Goal: Task Accomplishment & Management: Use online tool/utility

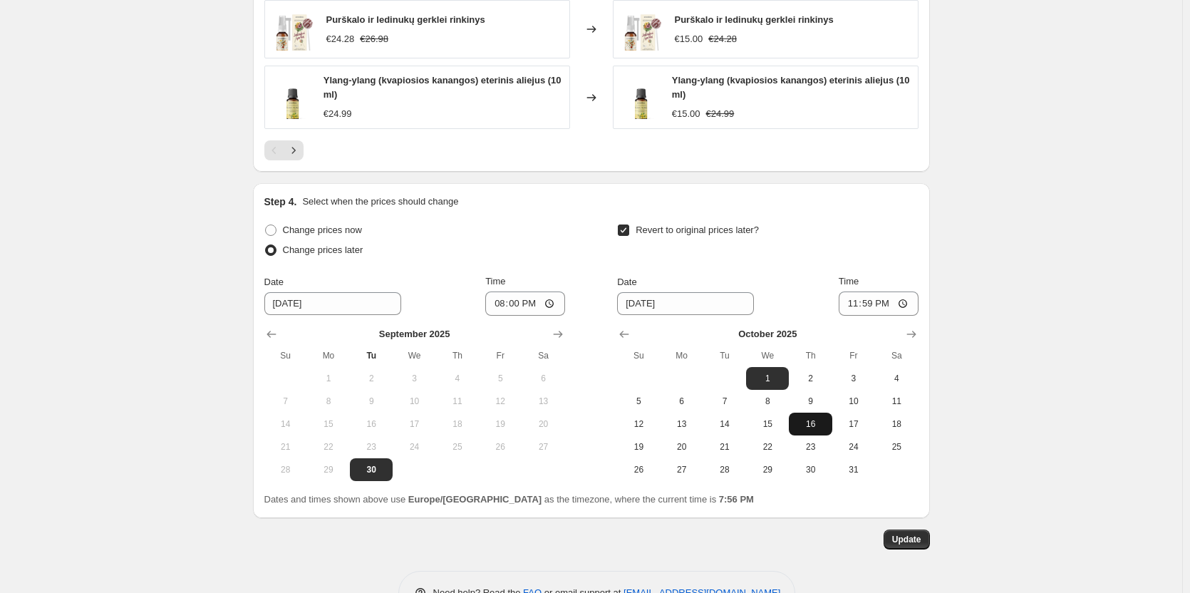
scroll to position [1087, 0]
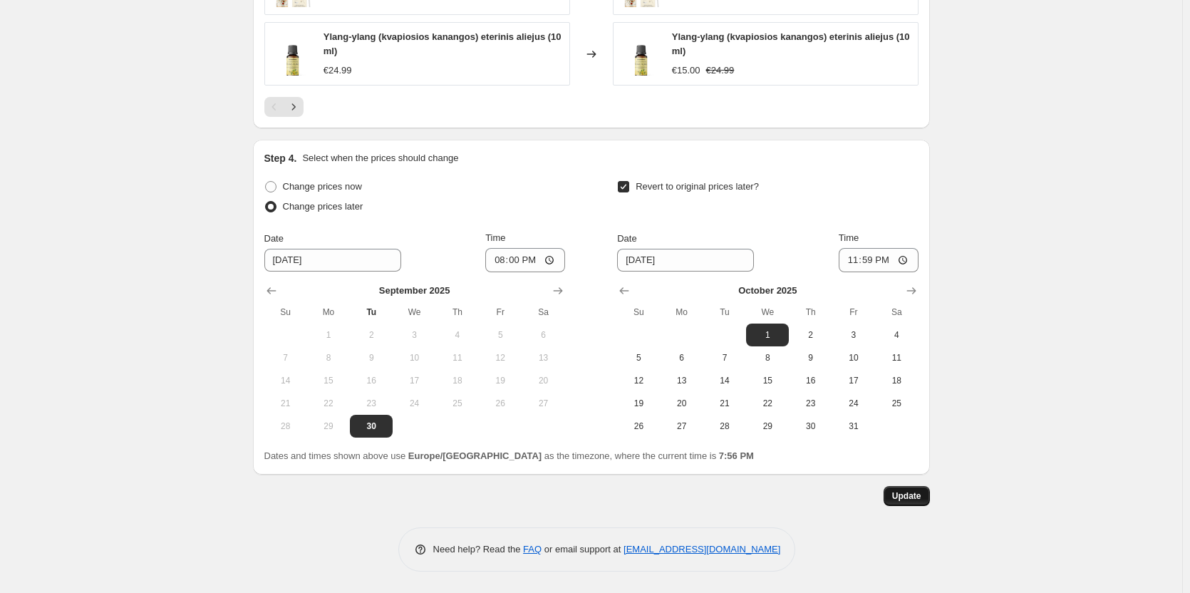
click at [913, 493] on span "Update" at bounding box center [906, 495] width 29 height 11
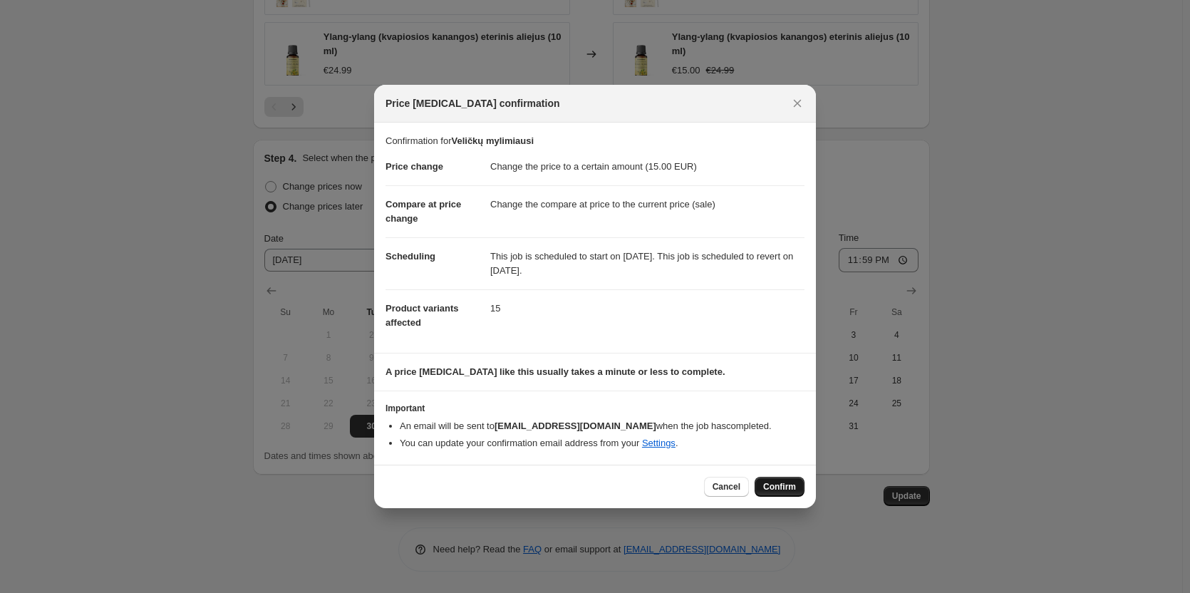
click at [796, 494] on button "Confirm" at bounding box center [779, 487] width 50 height 20
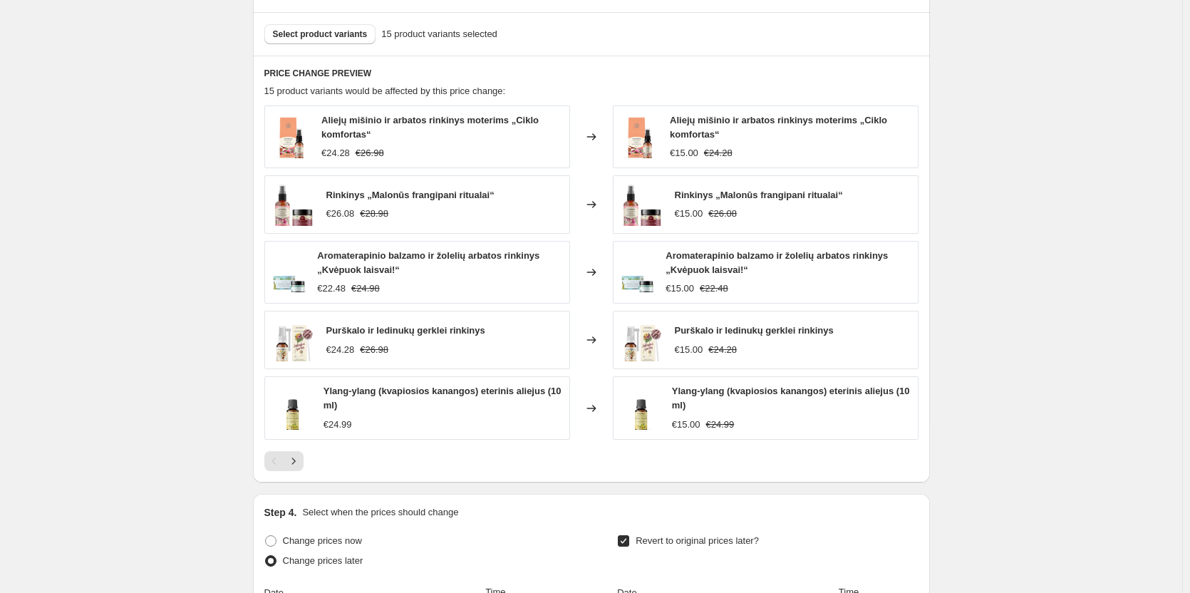
scroll to position [731, 0]
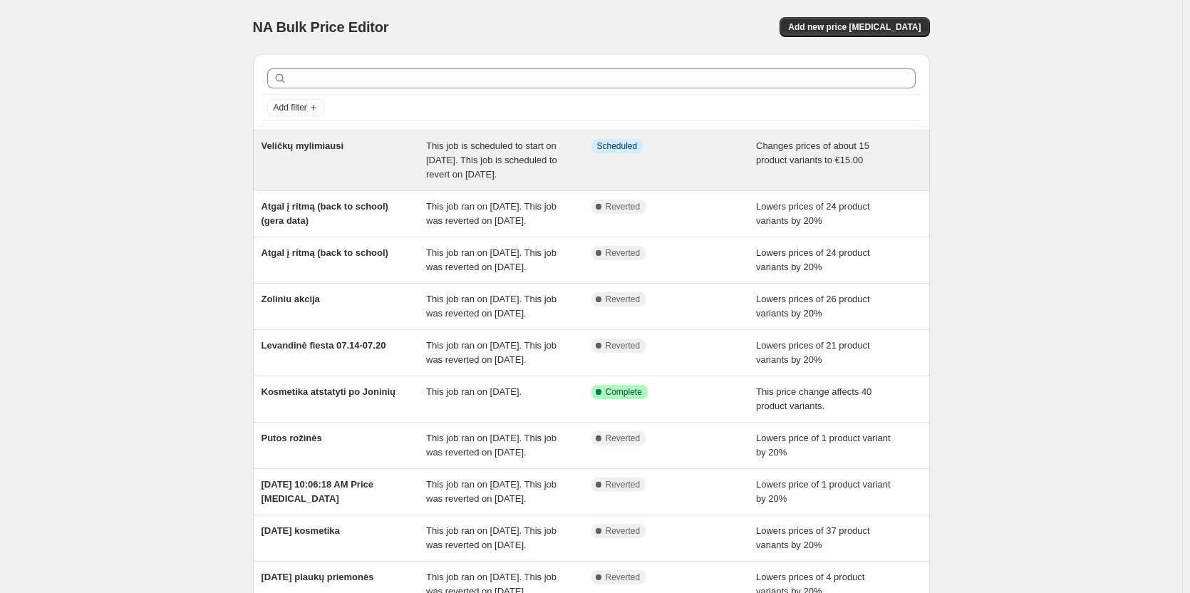
click at [340, 155] on div "Veličkų mylimiausi" at bounding box center [343, 160] width 165 height 43
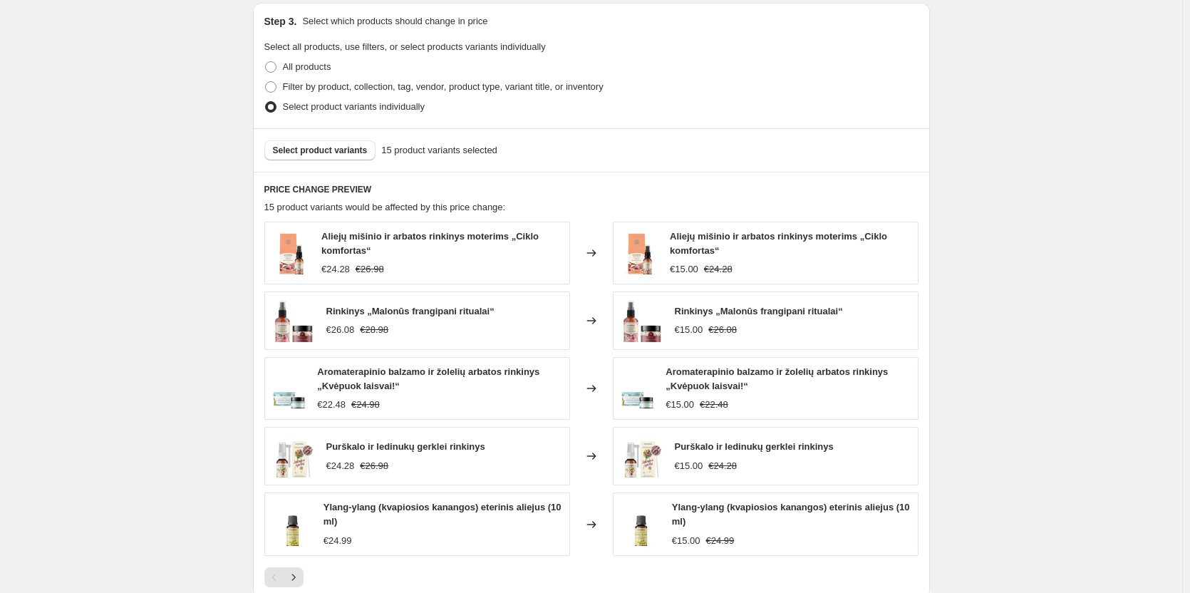
scroll to position [427, 0]
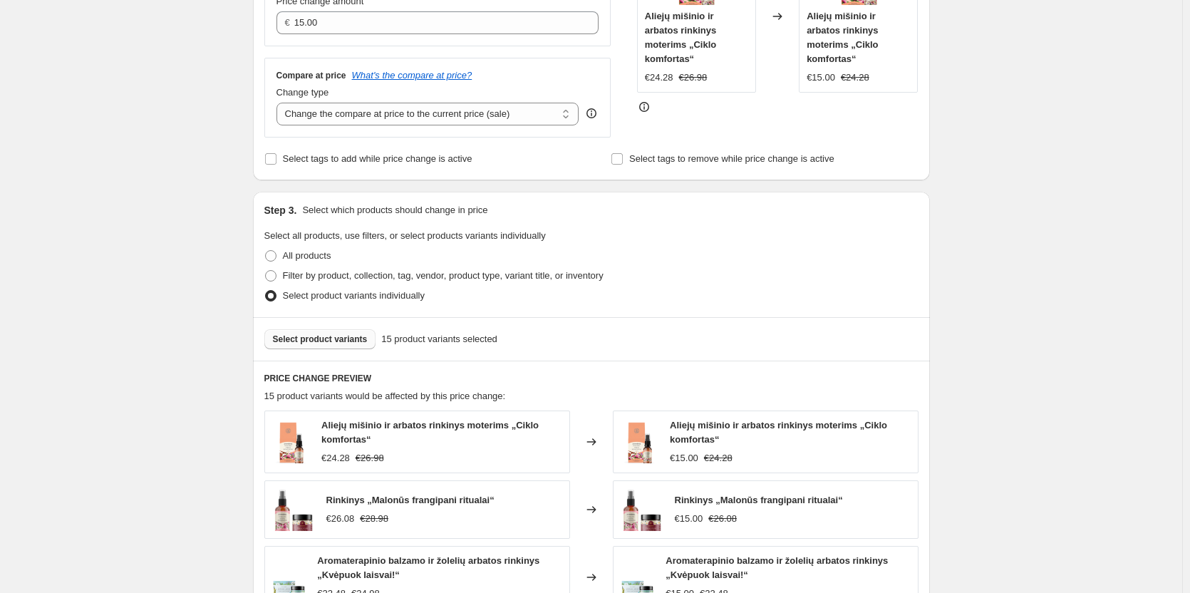
click at [350, 336] on span "Select product variants" at bounding box center [320, 338] width 95 height 11
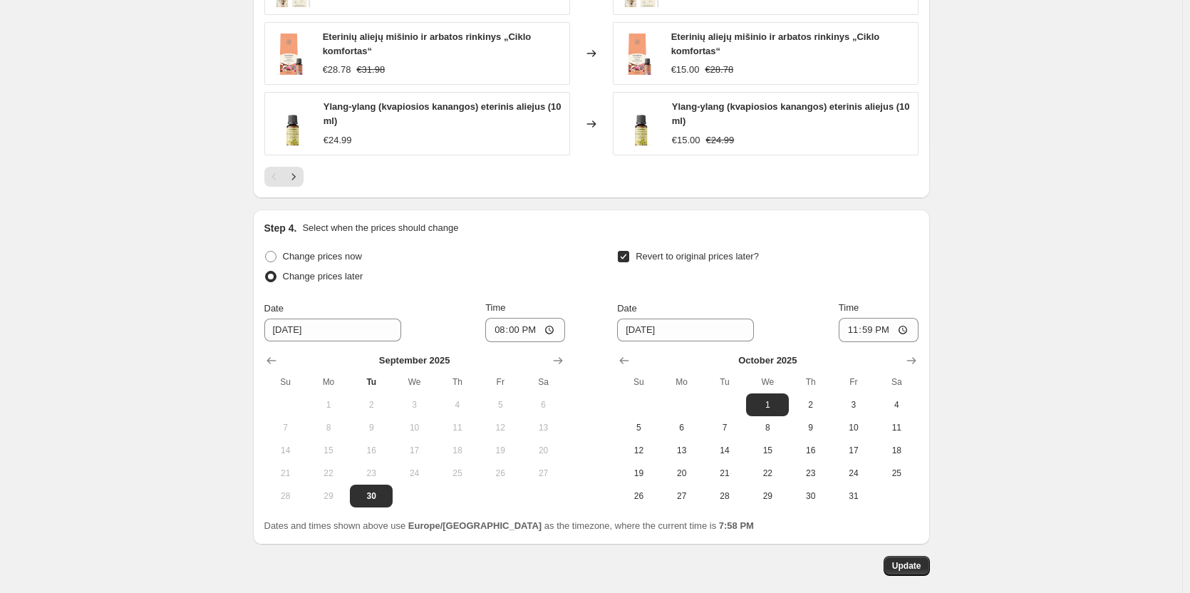
scroll to position [1087, 0]
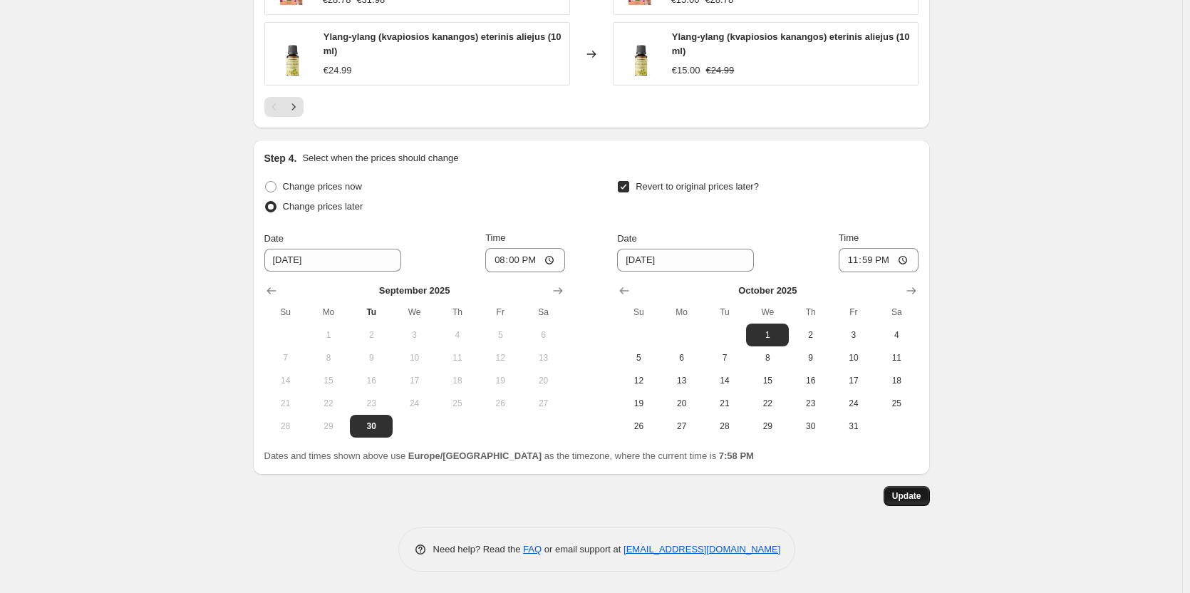
click at [911, 487] on button "Update" at bounding box center [906, 496] width 46 height 20
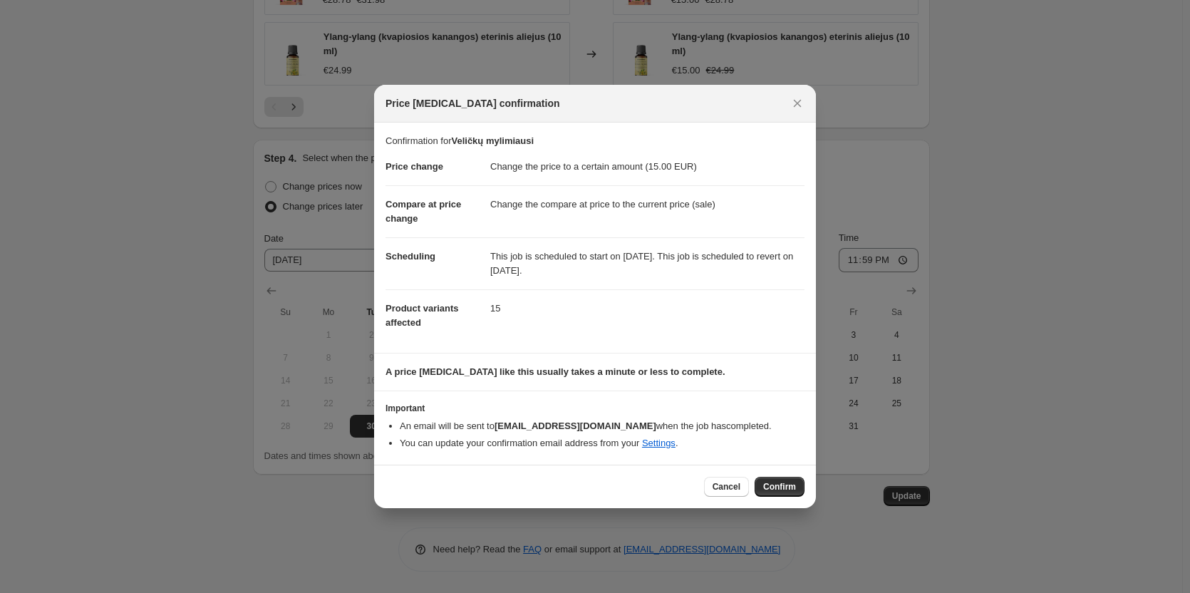
drag, startPoint x: 781, startPoint y: 477, endPoint x: 787, endPoint y: 452, distance: 25.7
click at [786, 456] on div "Price change job confirmation Confirmation for Veličkų mylimiausi Price change …" at bounding box center [595, 296] width 442 height 422
click at [785, 485] on span "Confirm" at bounding box center [779, 486] width 33 height 11
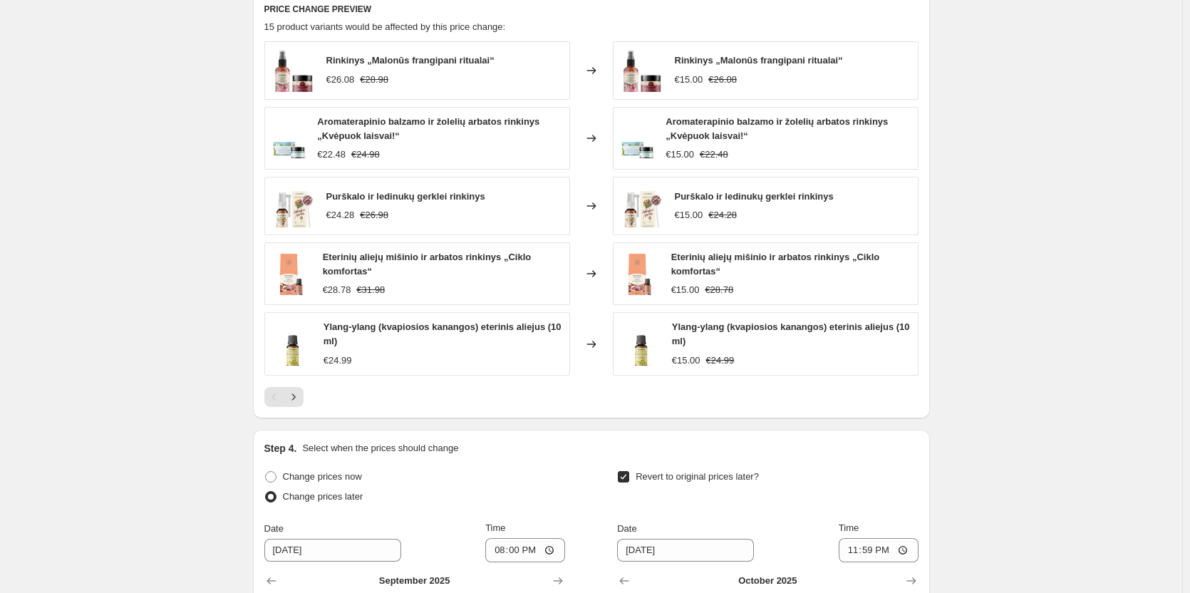
scroll to position [802, 0]
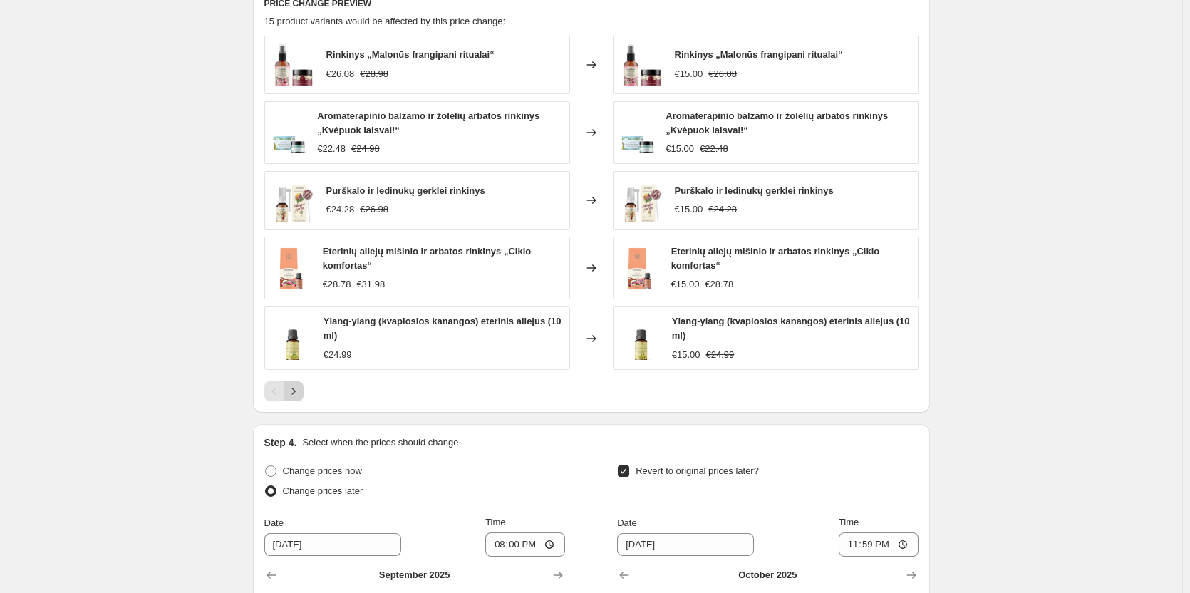
click at [303, 385] on button "Next" at bounding box center [294, 391] width 20 height 20
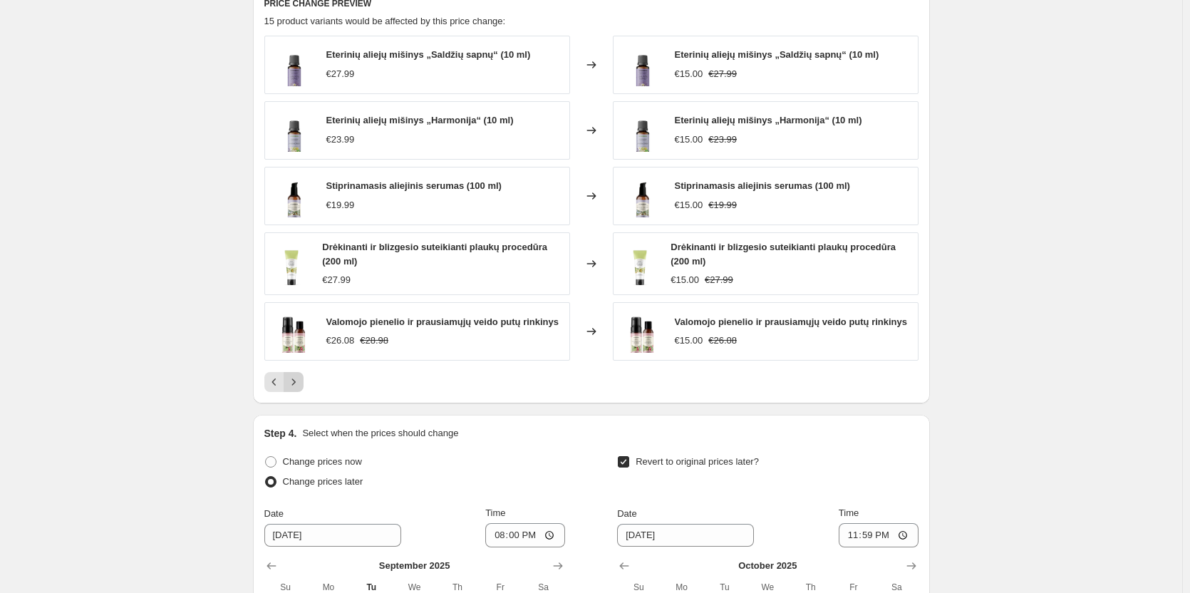
click at [303, 383] on button "Next" at bounding box center [294, 382] width 20 height 20
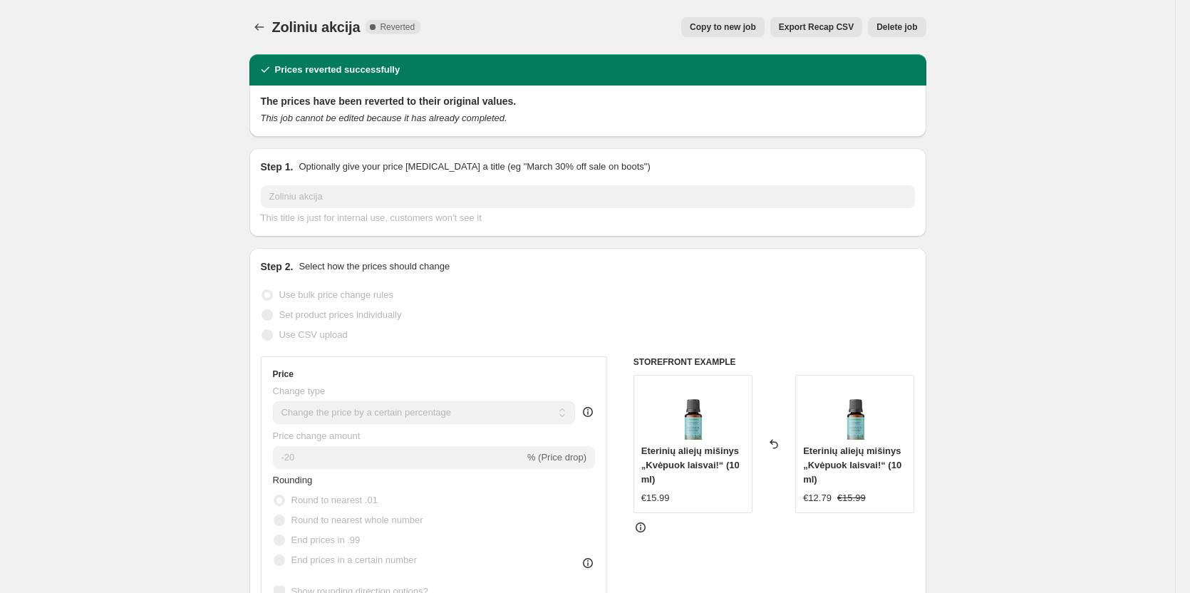
select select "percentage"
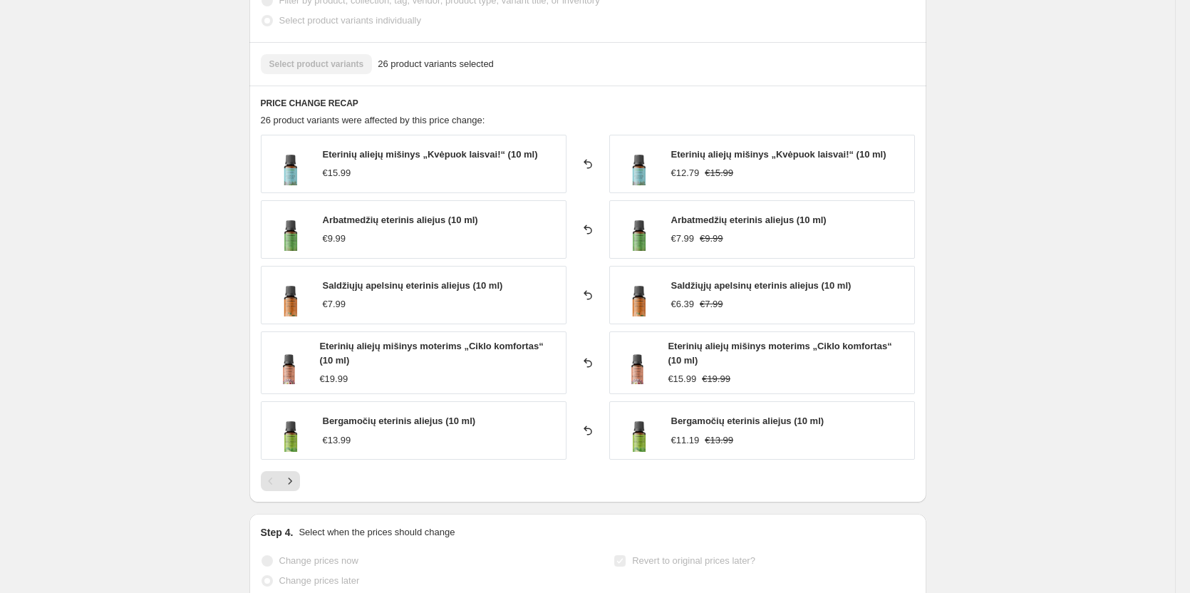
scroll to position [861, 0]
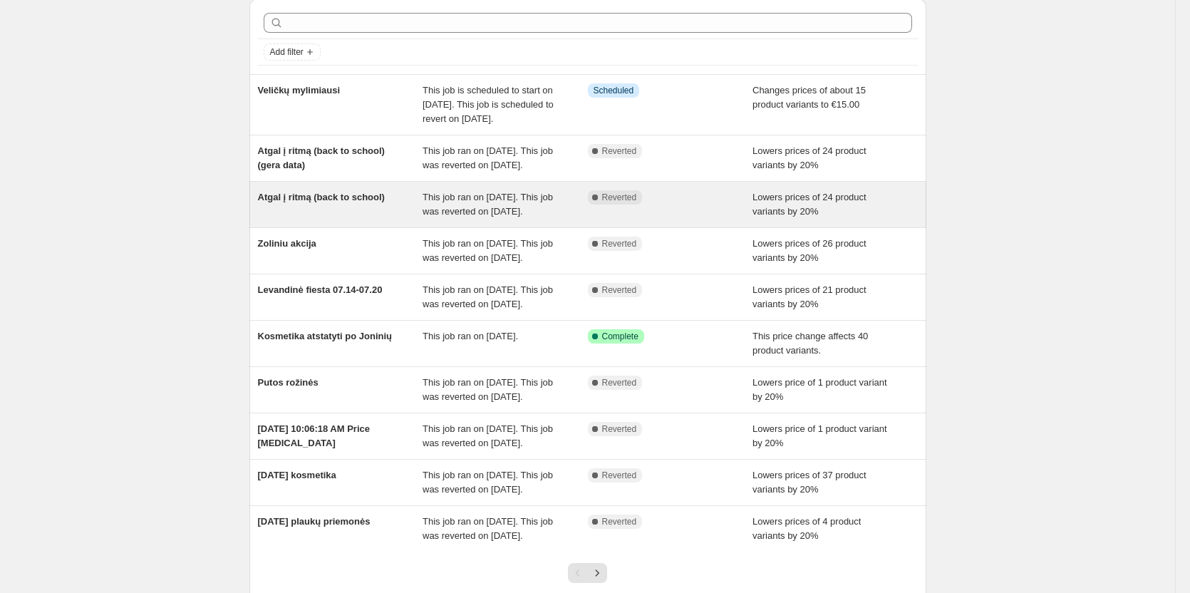
scroll to position [71, 0]
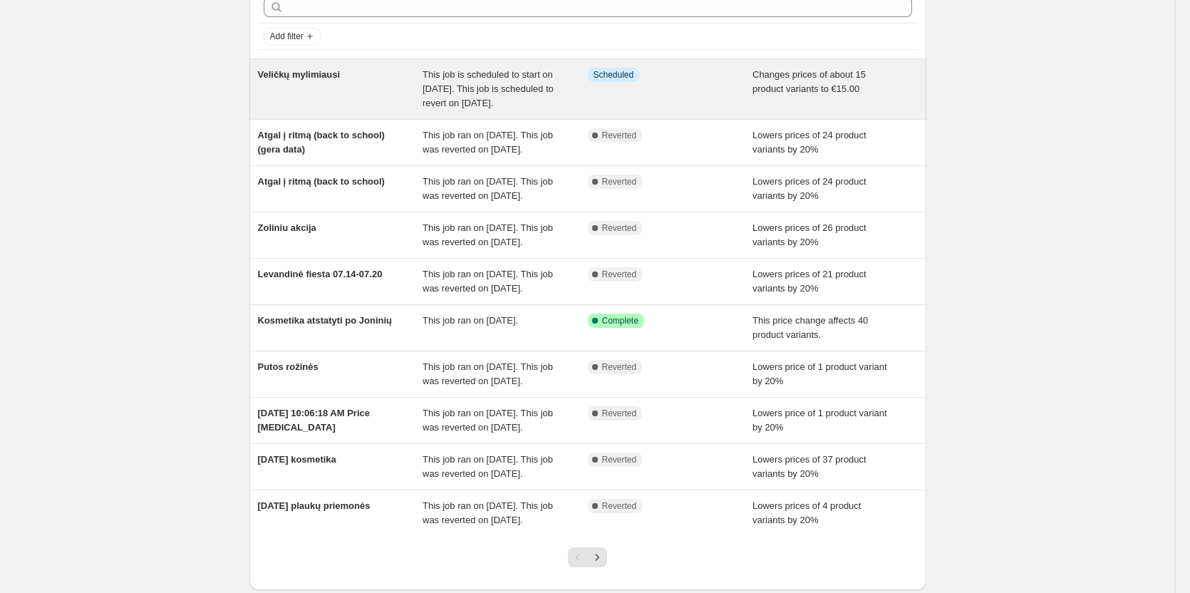
click at [593, 107] on div "Info Scheduled" at bounding box center [670, 89] width 165 height 43
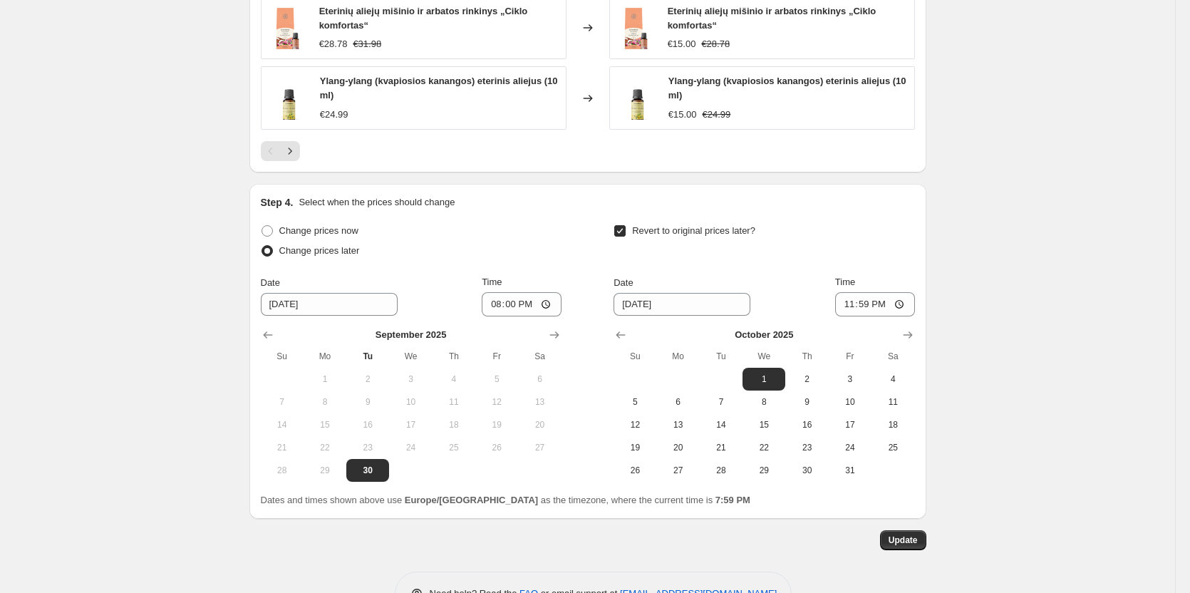
scroll to position [1087, 0]
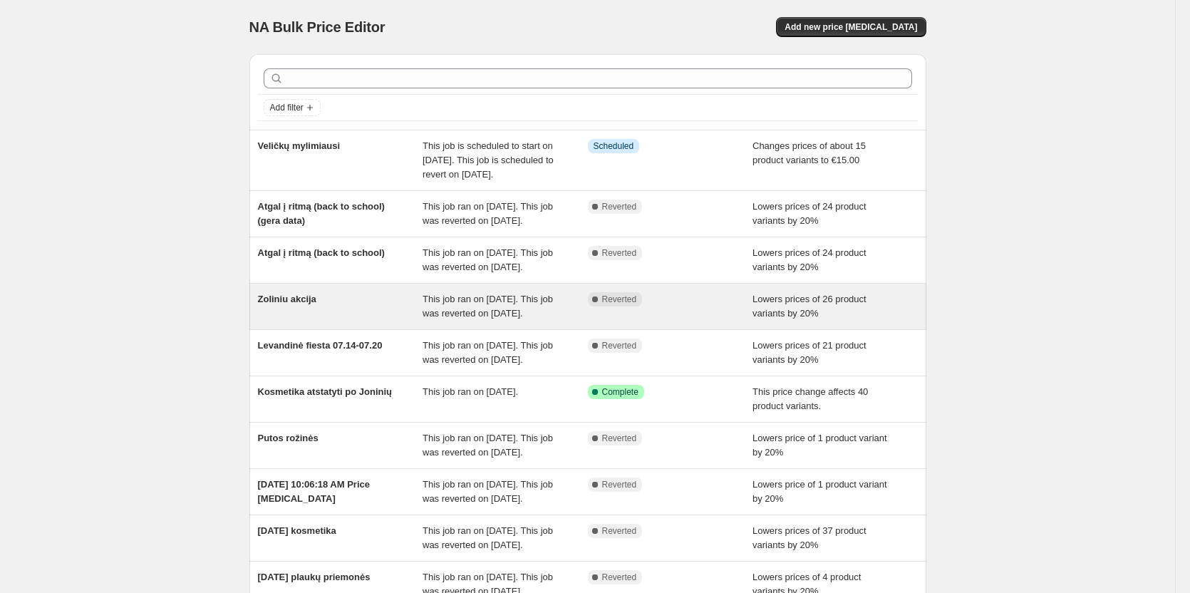
click at [521, 321] on div "This job ran on [DATE]. This job was reverted on [DATE]." at bounding box center [504, 306] width 165 height 28
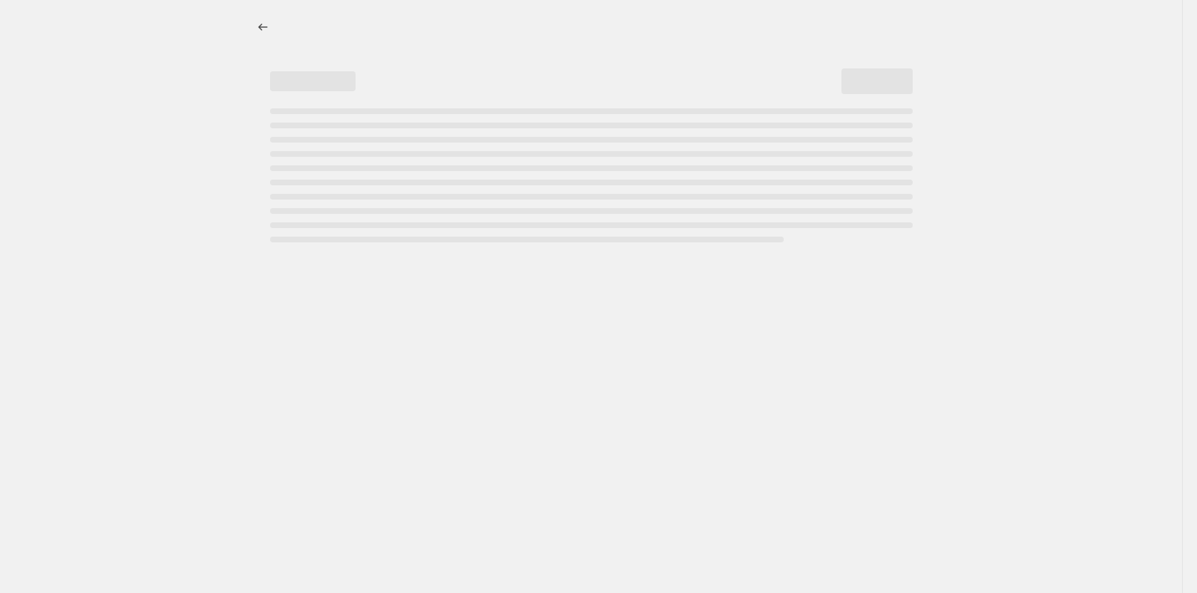
select select "percentage"
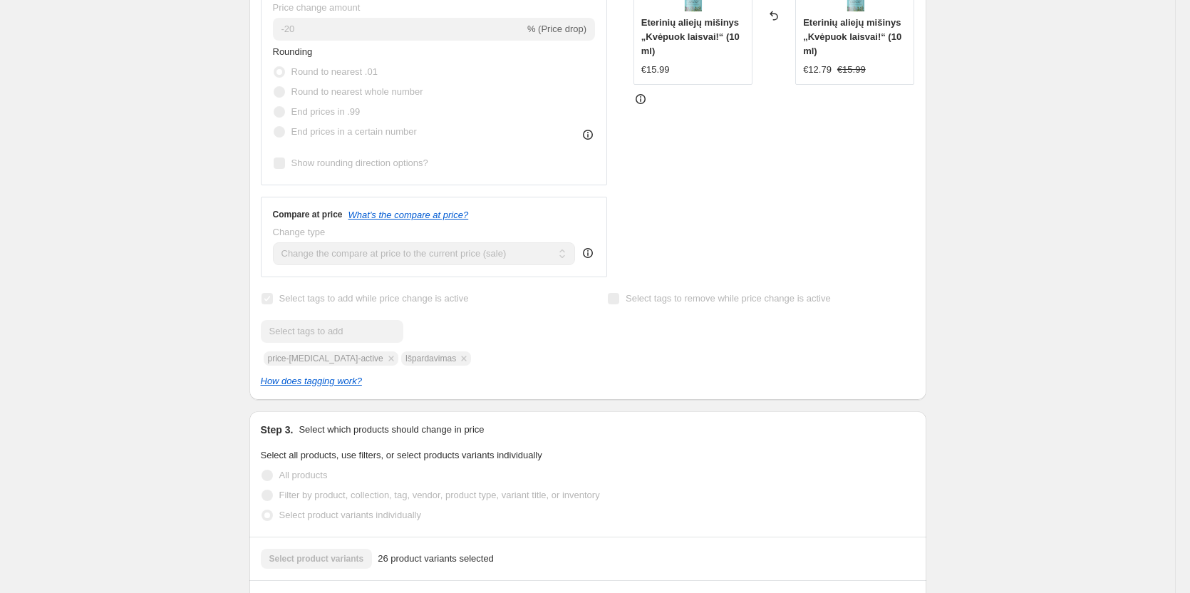
scroll to position [285, 0]
